Goal: Navigation & Orientation: Find specific page/section

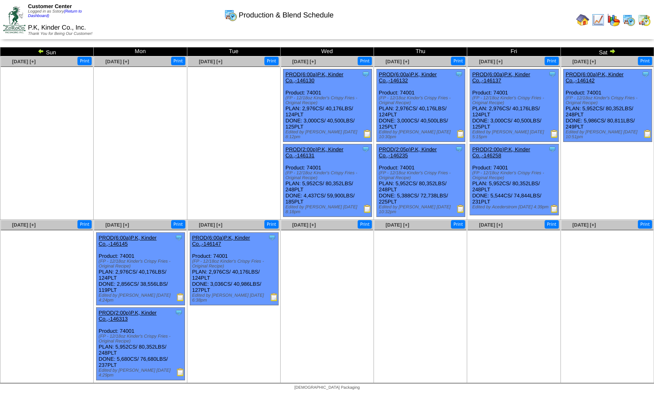
click at [42, 52] on img at bounding box center [41, 51] width 6 height 6
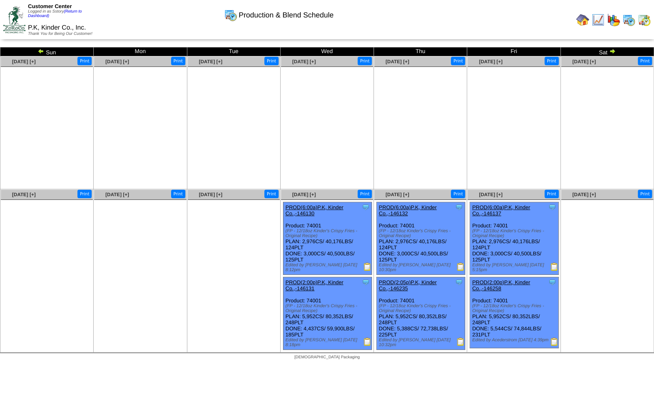
click at [42, 52] on img at bounding box center [41, 51] width 6 height 6
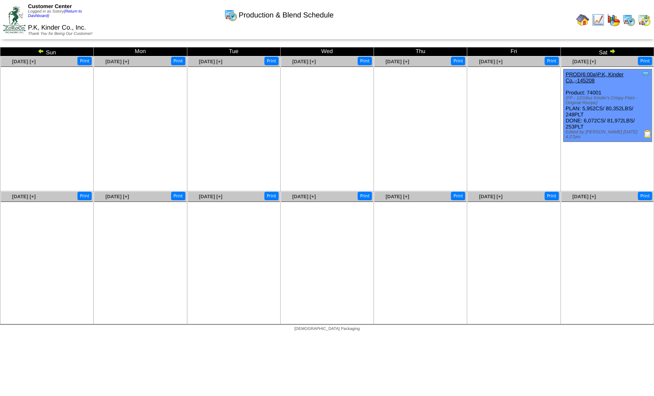
click at [629, 21] on img at bounding box center [628, 19] width 13 height 13
click at [645, 21] on img at bounding box center [644, 19] width 13 height 13
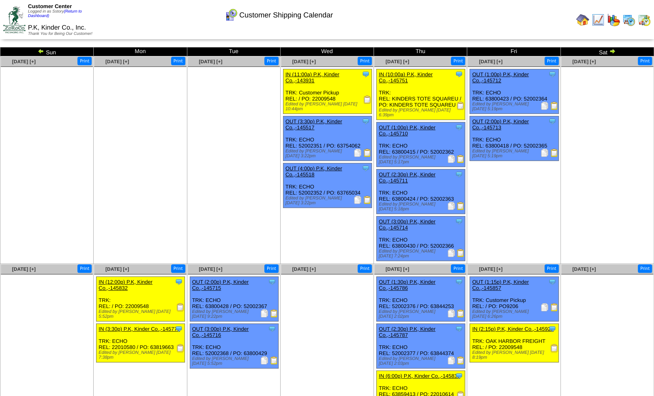
click at [41, 53] on img at bounding box center [41, 51] width 6 height 6
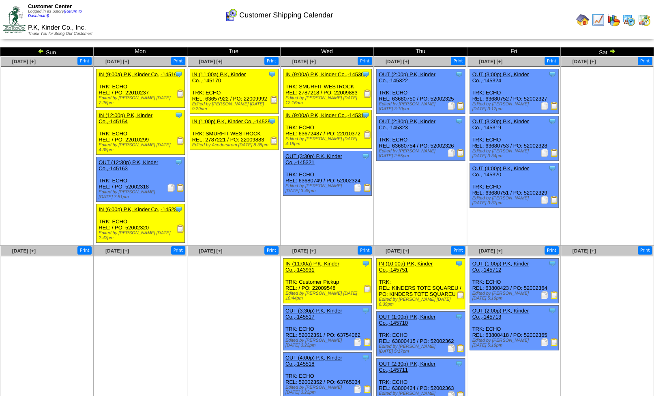
click at [628, 20] on img at bounding box center [628, 19] width 13 height 13
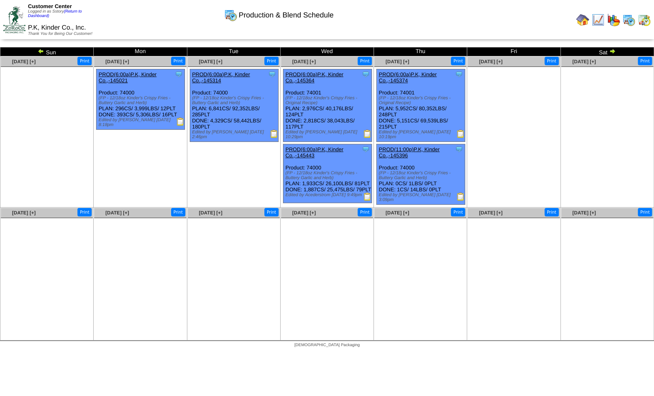
click at [612, 54] on link at bounding box center [611, 52] width 8 height 6
